Goal: Task Accomplishment & Management: Manage account settings

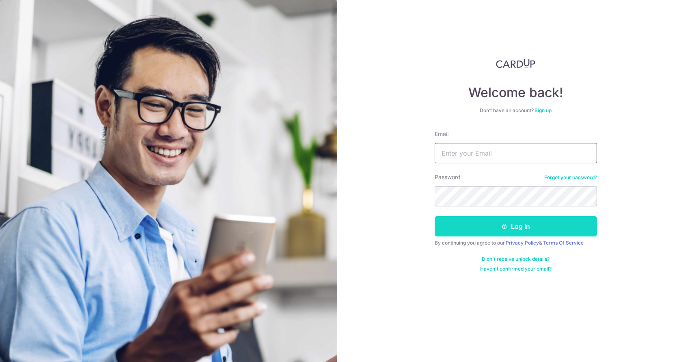
type input "[EMAIL_ADDRESS][DOMAIN_NAME]"
click at [516, 226] on button "Log in" at bounding box center [516, 226] width 162 height 20
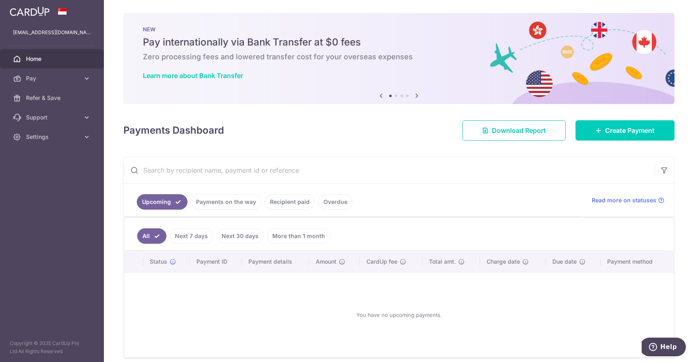
click at [281, 199] on link "Recipient paid" at bounding box center [290, 201] width 50 height 15
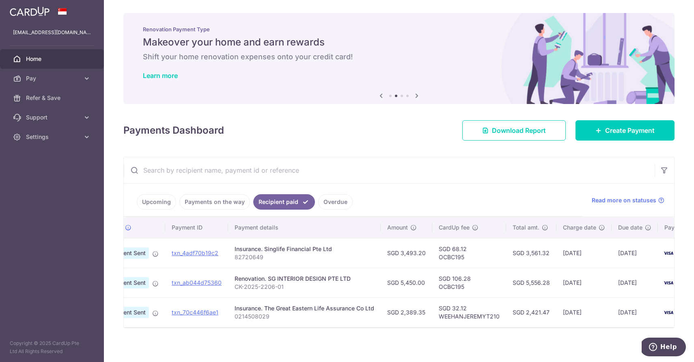
scroll to position [4, 0]
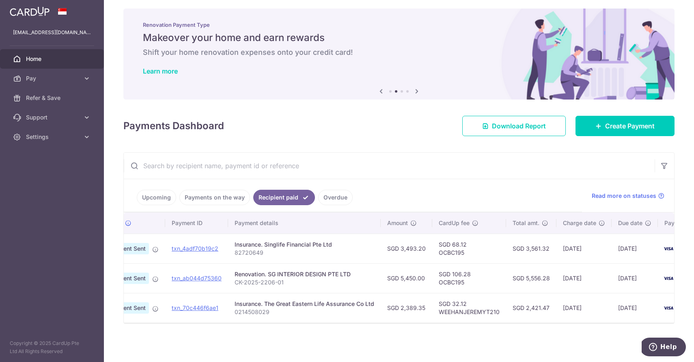
click at [208, 193] on link "Payments on the way" at bounding box center [214, 197] width 71 height 15
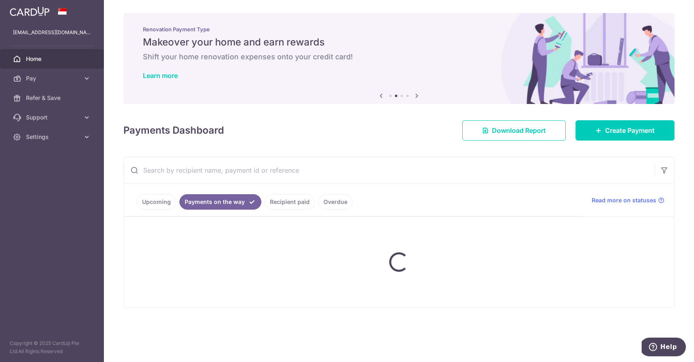
scroll to position [0, 0]
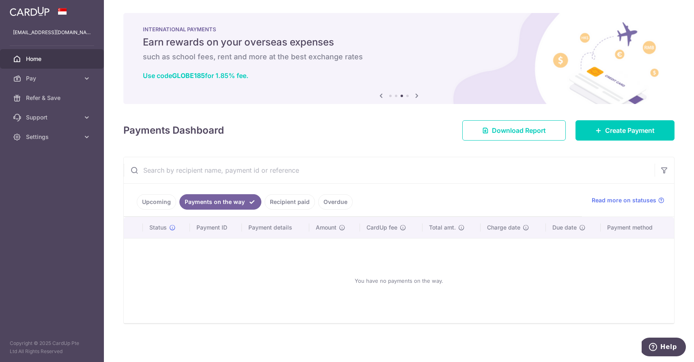
click at [273, 198] on link "Recipient paid" at bounding box center [290, 201] width 50 height 15
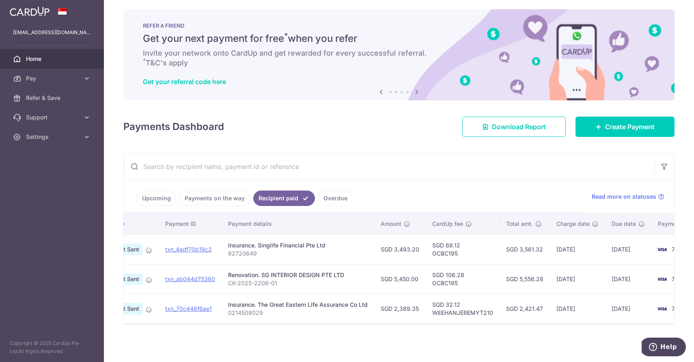
scroll to position [4, 0]
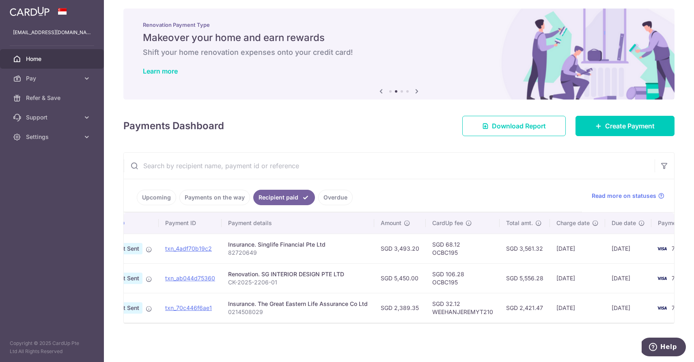
click at [334, 199] on link "Overdue" at bounding box center [335, 197] width 35 height 15
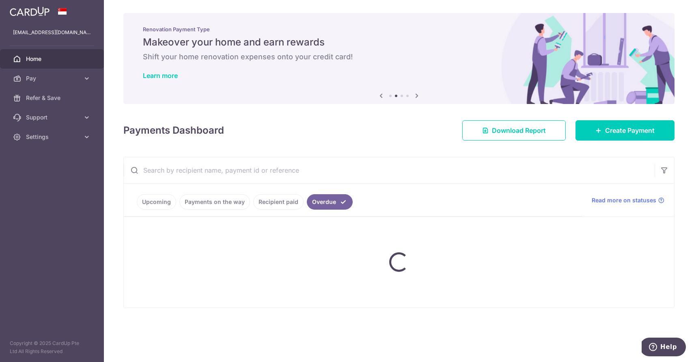
scroll to position [0, 0]
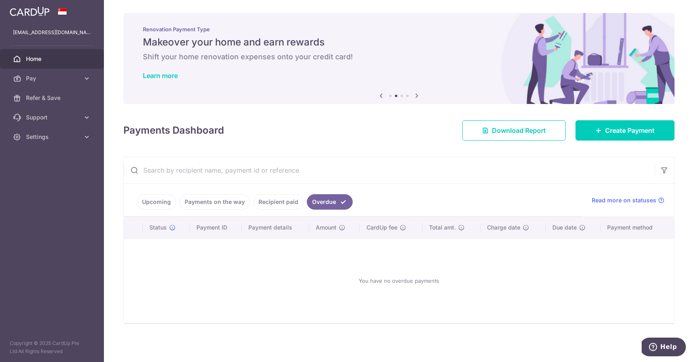
click at [154, 204] on link "Upcoming" at bounding box center [156, 201] width 39 height 15
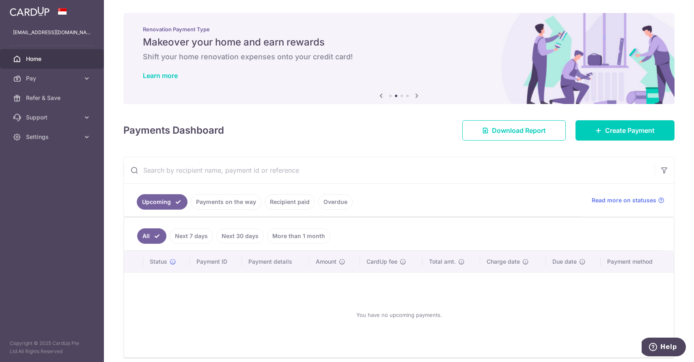
click at [210, 207] on link "Payments on the way" at bounding box center [226, 201] width 71 height 15
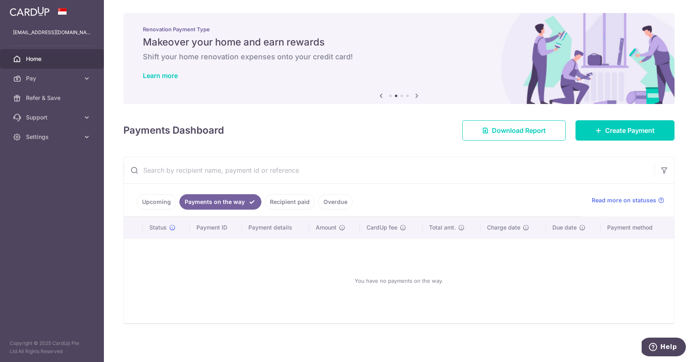
click at [282, 204] on link "Recipient paid" at bounding box center [290, 201] width 50 height 15
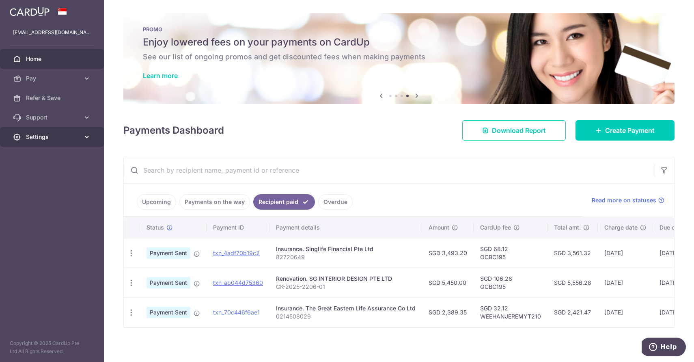
click at [81, 136] on link "Settings" at bounding box center [52, 136] width 104 height 19
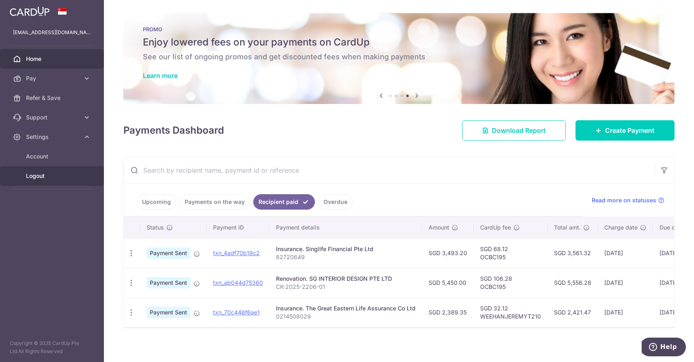
click at [41, 178] on span "Logout" at bounding box center [53, 176] width 54 height 8
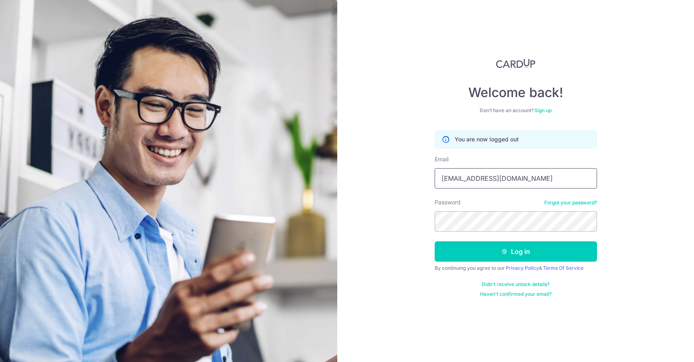
click at [491, 182] on input "[EMAIL_ADDRESS][DOMAIN_NAME]" at bounding box center [516, 178] width 162 height 20
type input "jeremytay1992@gmail.com"
click at [497, 253] on button "Log in" at bounding box center [516, 251] width 162 height 20
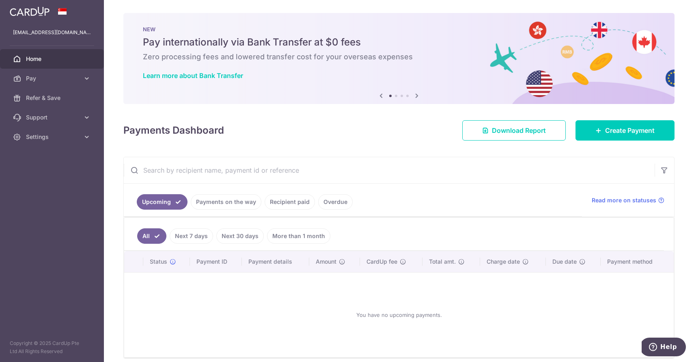
click at [333, 205] on link "Overdue" at bounding box center [335, 201] width 35 height 15
